Goal: Information Seeking & Learning: Learn about a topic

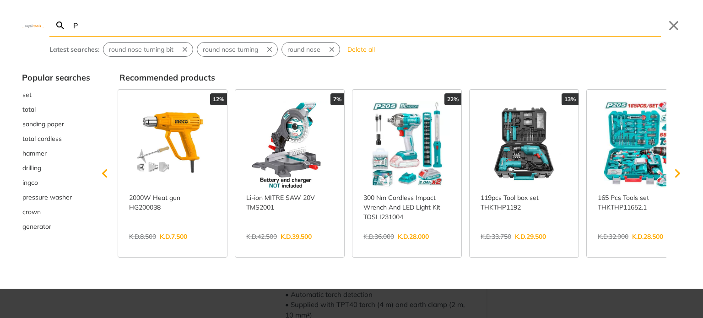
type input "P"
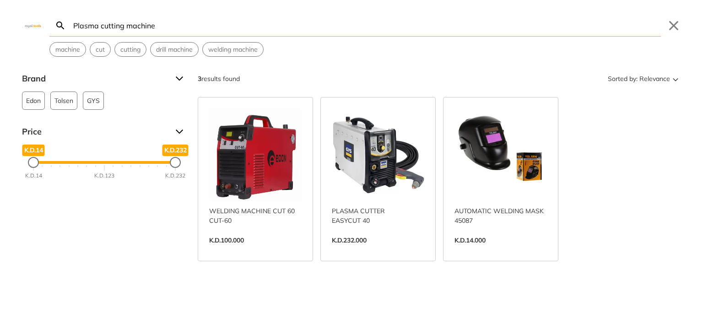
type input "Plasma cutting machine"
